Goal: Task Accomplishment & Management: Use online tool/utility

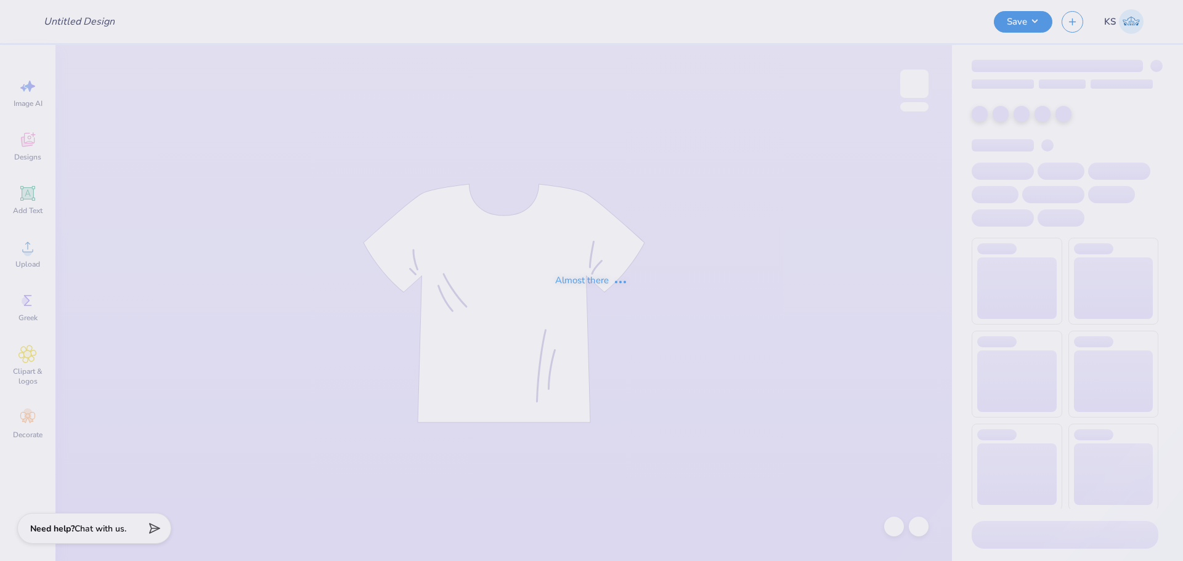
type input "theta"
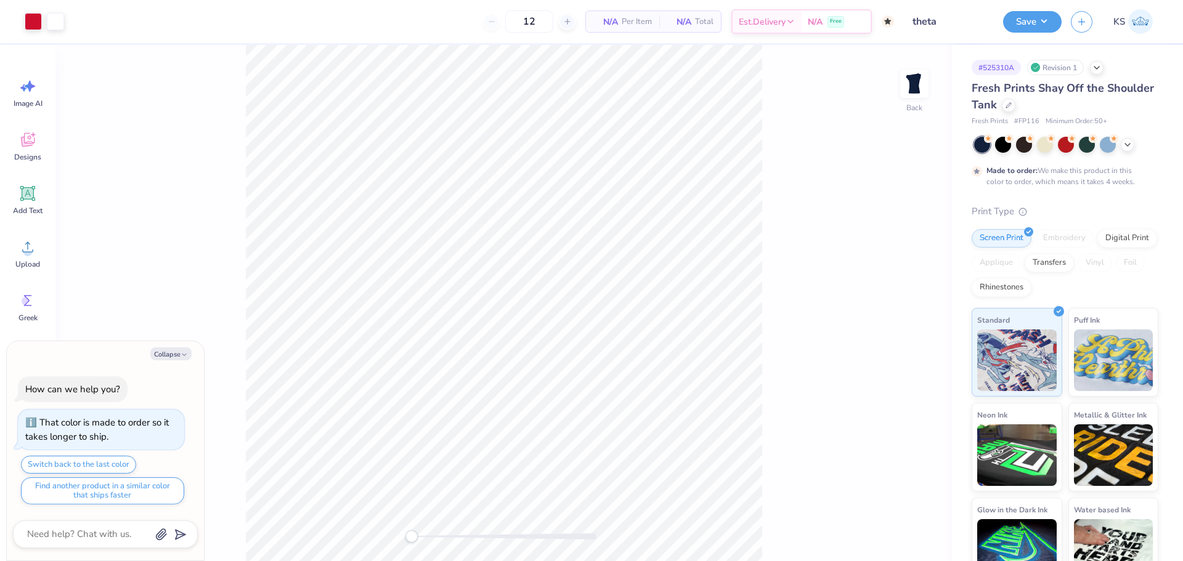
type textarea "x"
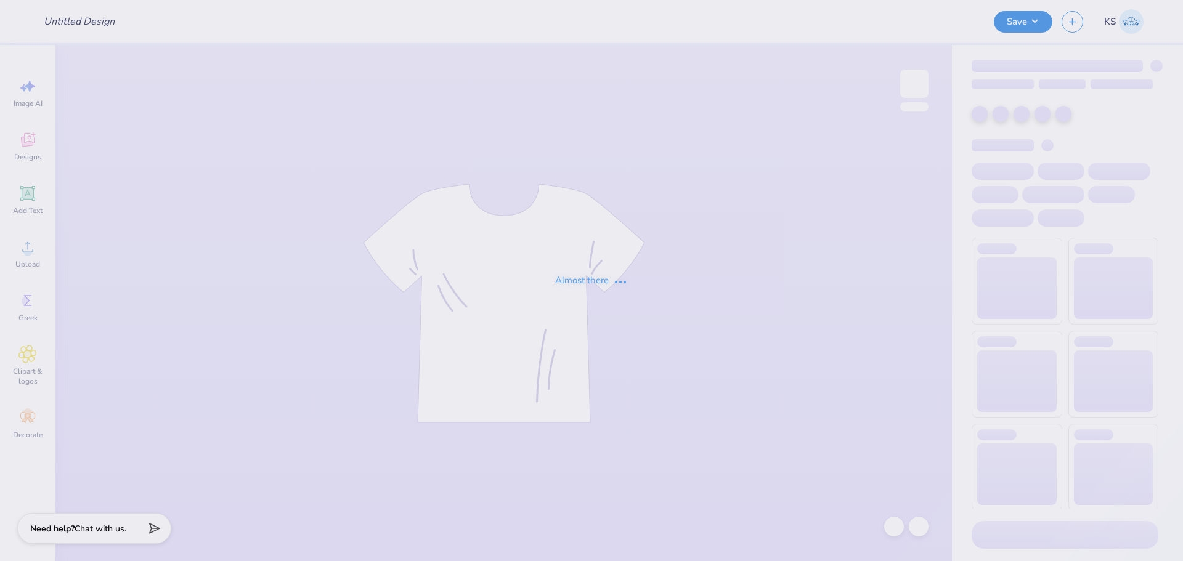
type input "theta"
